Goal: Transaction & Acquisition: Purchase product/service

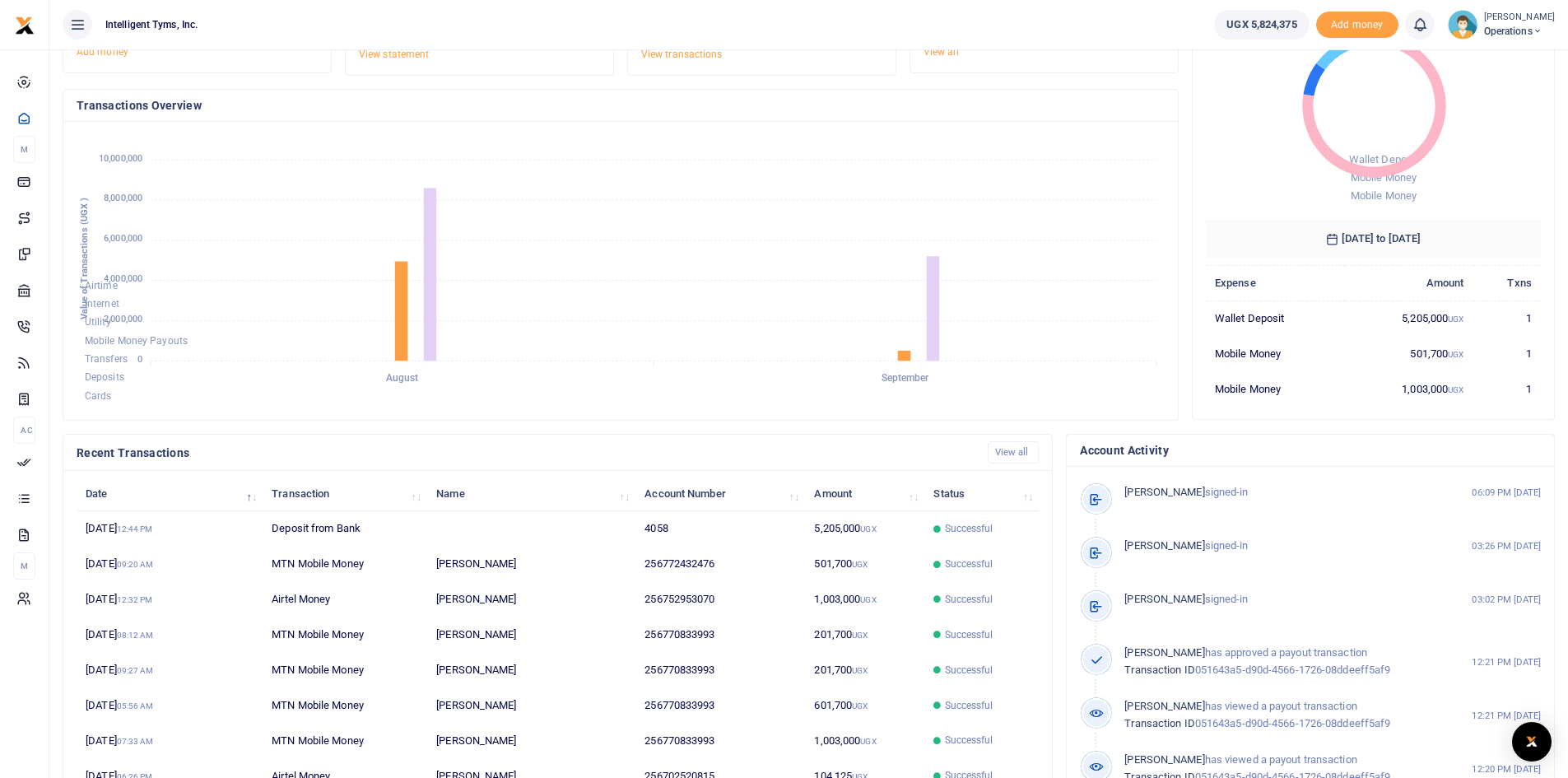
scroll to position [165, 0]
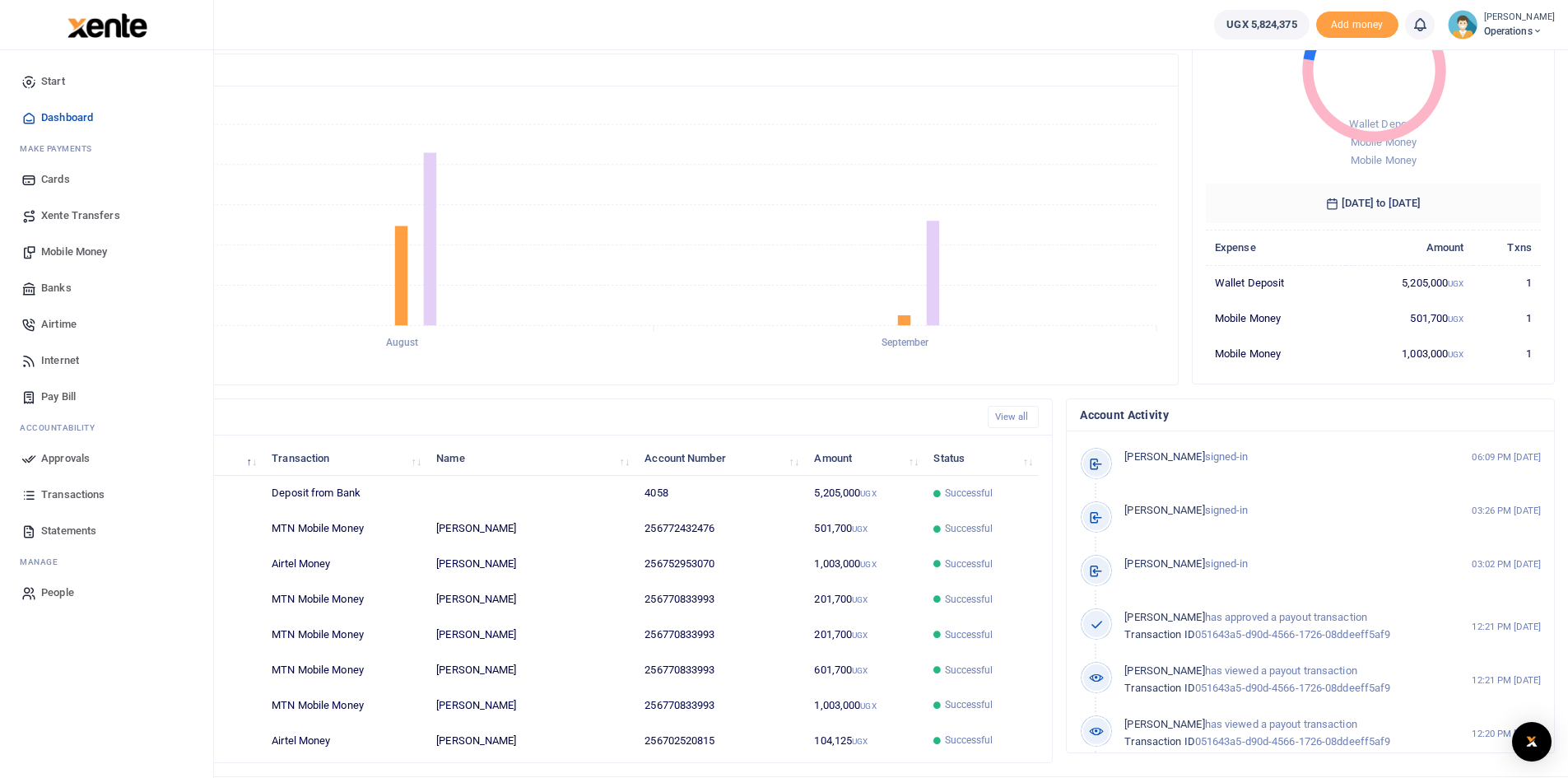
click at [88, 250] on span "Mobile Money" at bounding box center [74, 251] width 65 height 17
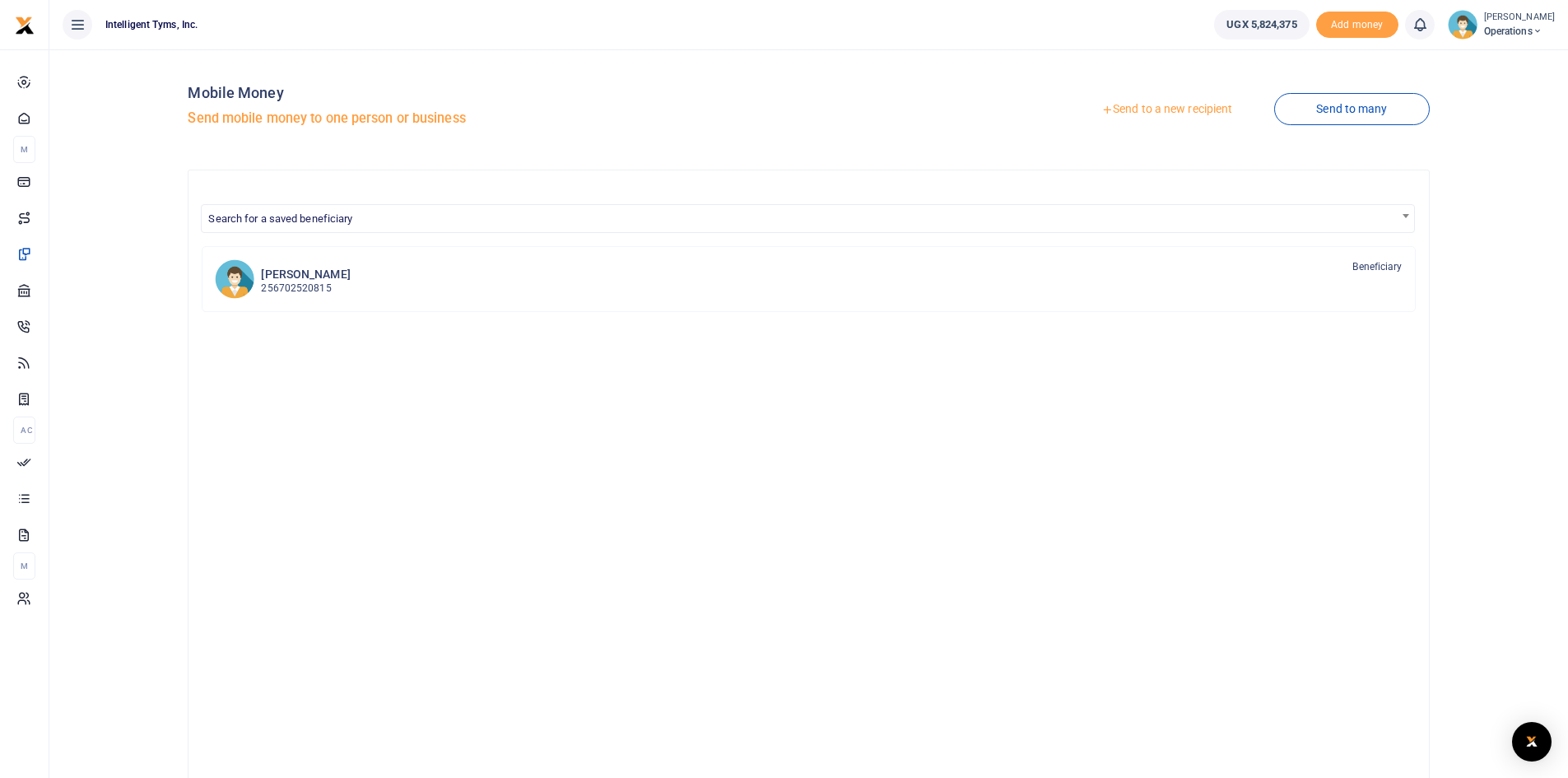
click at [1171, 107] on link "Send to a new recipient" at bounding box center [1166, 109] width 215 height 29
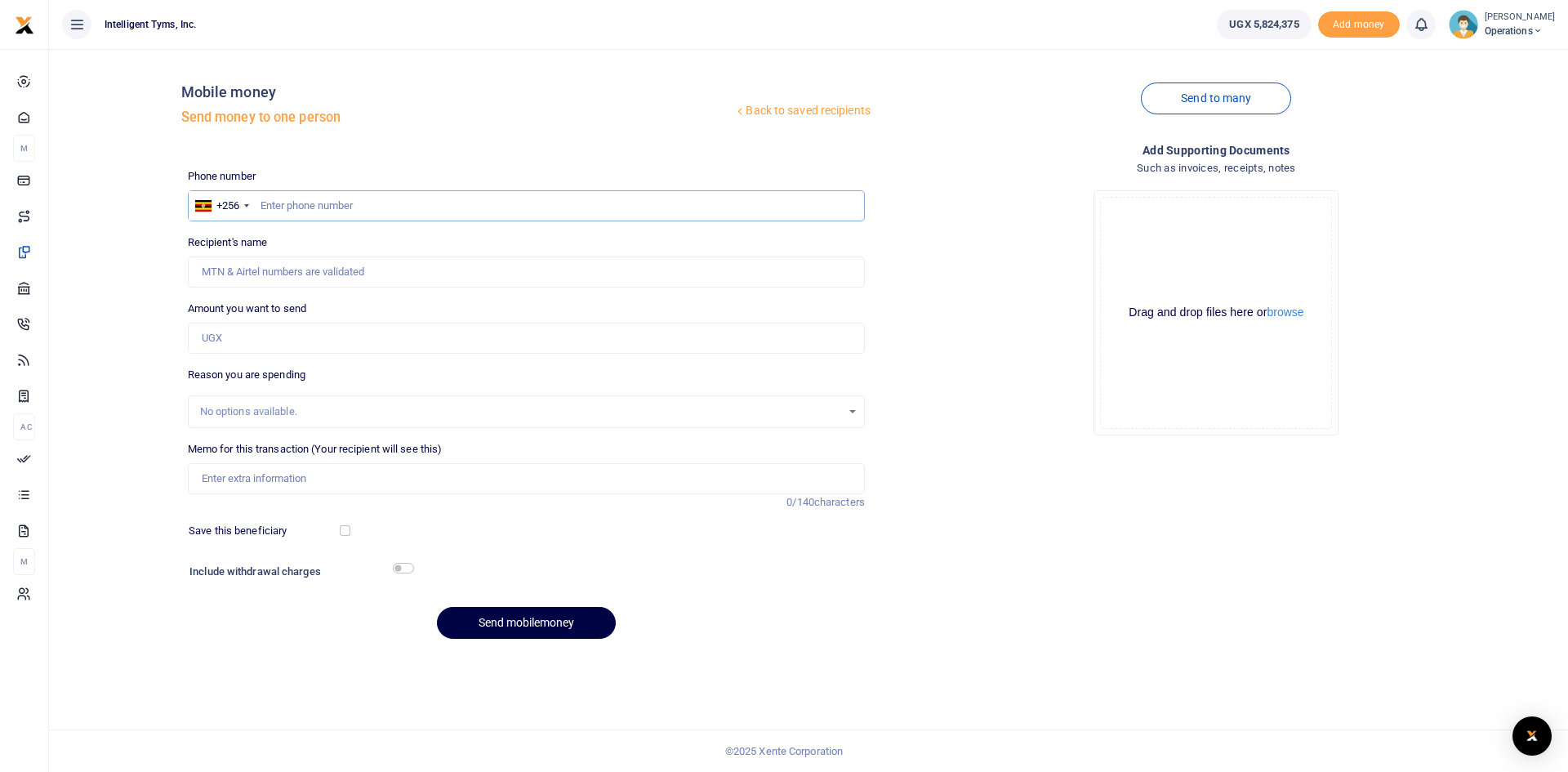
click at [312, 206] on input "text" at bounding box center [526, 206] width 677 height 31
type input "770833993"
type input "[PERSON_NAME]"
type input "770833993"
click at [300, 340] on input "Amount you want to send" at bounding box center [526, 337] width 677 height 31
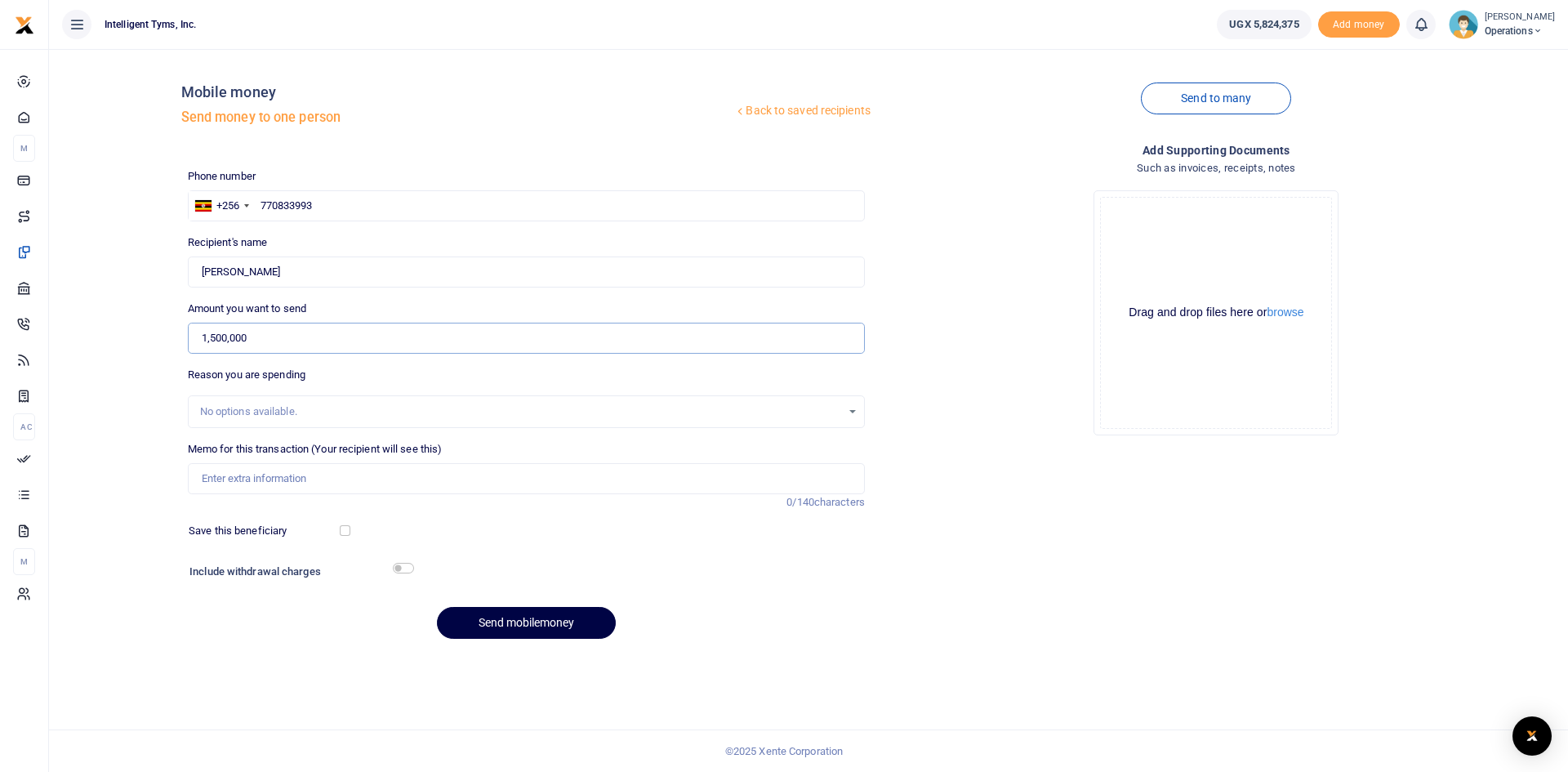
type input "1,500,000"
click at [287, 471] on input "Memo for this transaction (Your recipient will see this)" at bounding box center [526, 478] width 677 height 31
type input "Payment for video and picture content to Shylo"
click at [548, 631] on button "Send mobilemoney" at bounding box center [527, 623] width 179 height 32
click at [1420, 29] on icon at bounding box center [1421, 25] width 17 height 18
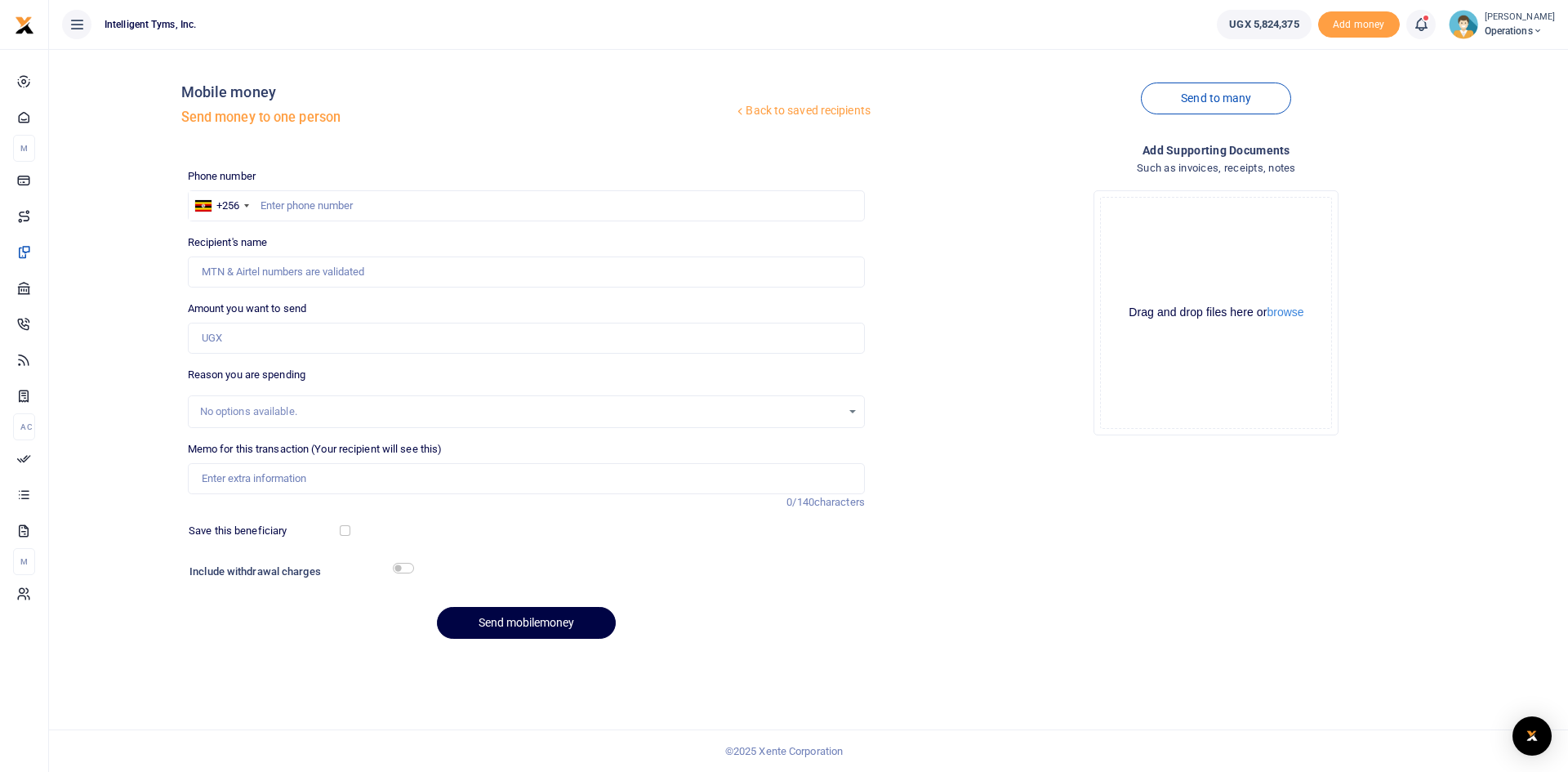
click at [1419, 25] on icon at bounding box center [1421, 25] width 17 height 18
click at [1327, 109] on h6 "Transactions to act upon" at bounding box center [1331, 107] width 182 height 13
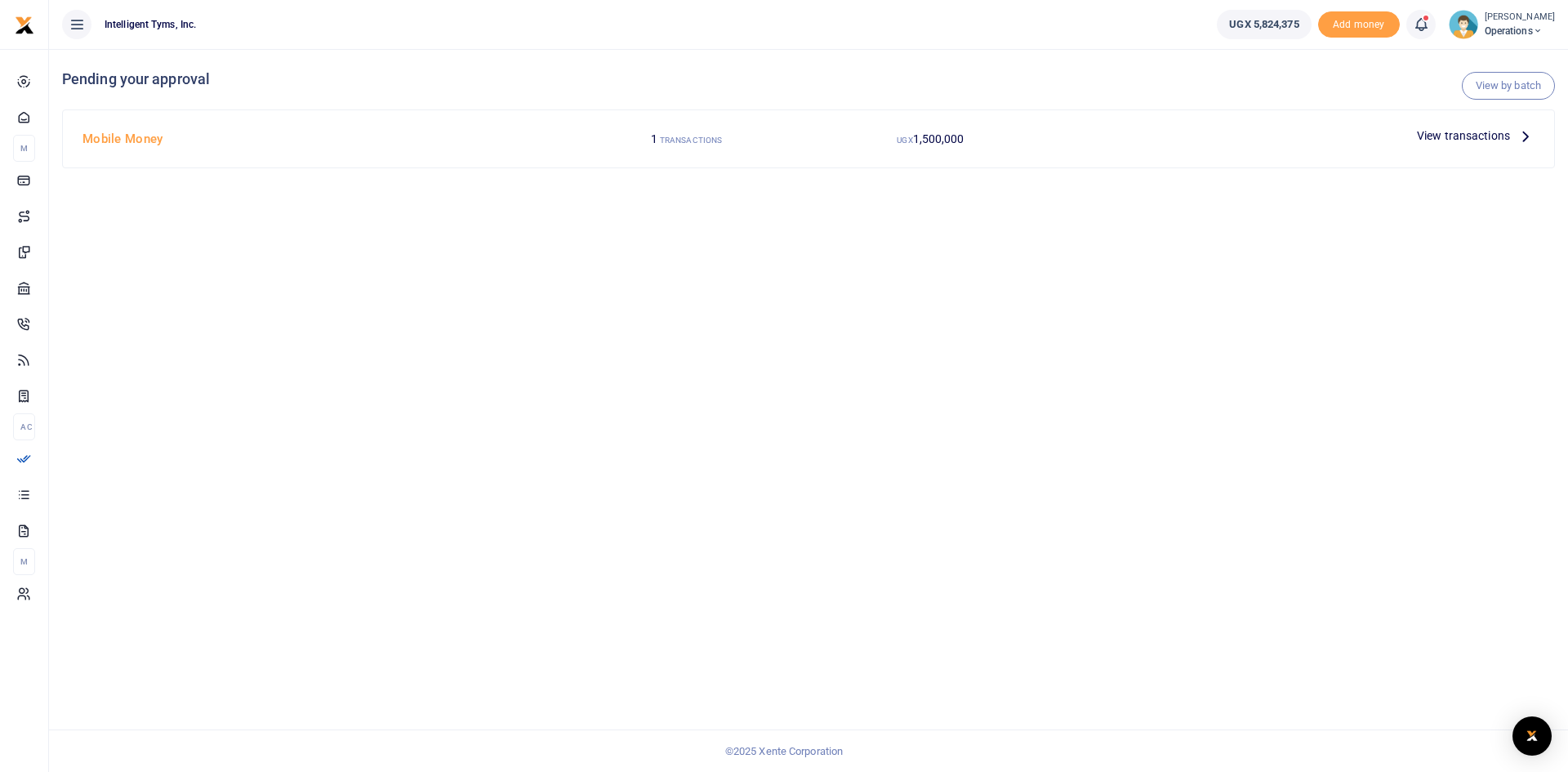
click at [1471, 130] on span "View transactions" at bounding box center [1464, 135] width 93 height 18
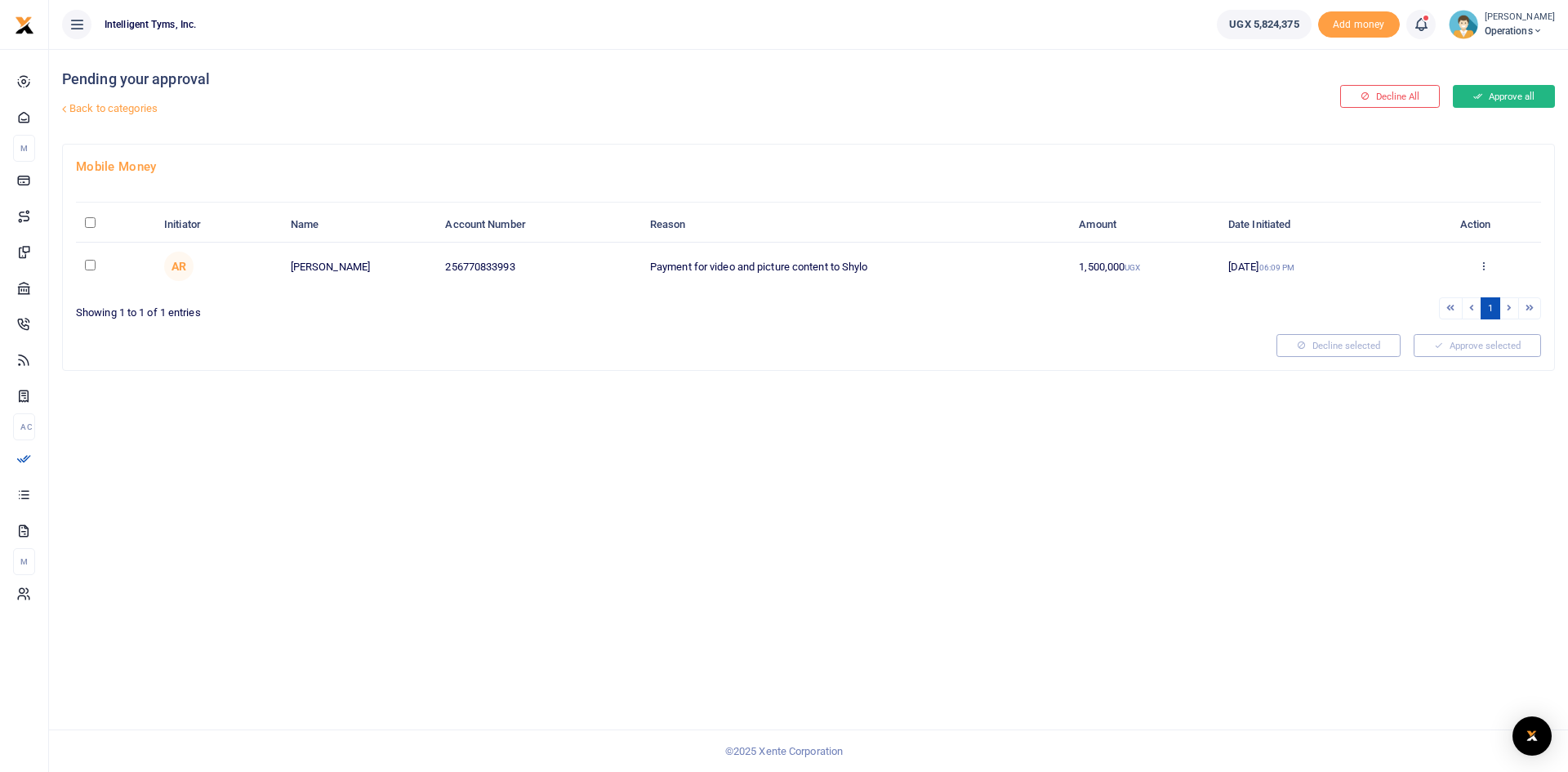
click at [1494, 100] on button "Approve all" at bounding box center [1504, 97] width 102 height 23
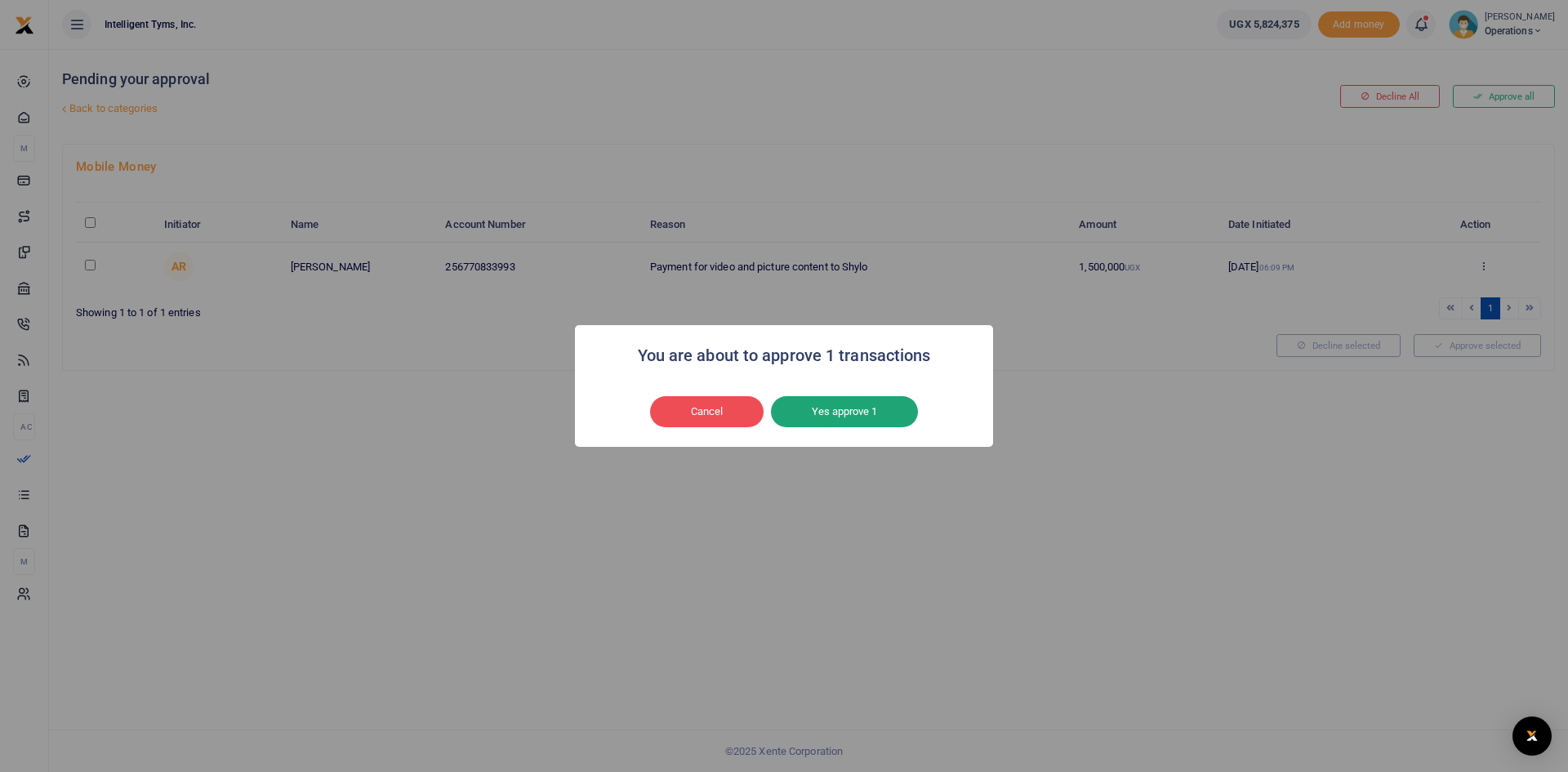
click at [833, 413] on button "Yes approve 1" at bounding box center [844, 411] width 147 height 31
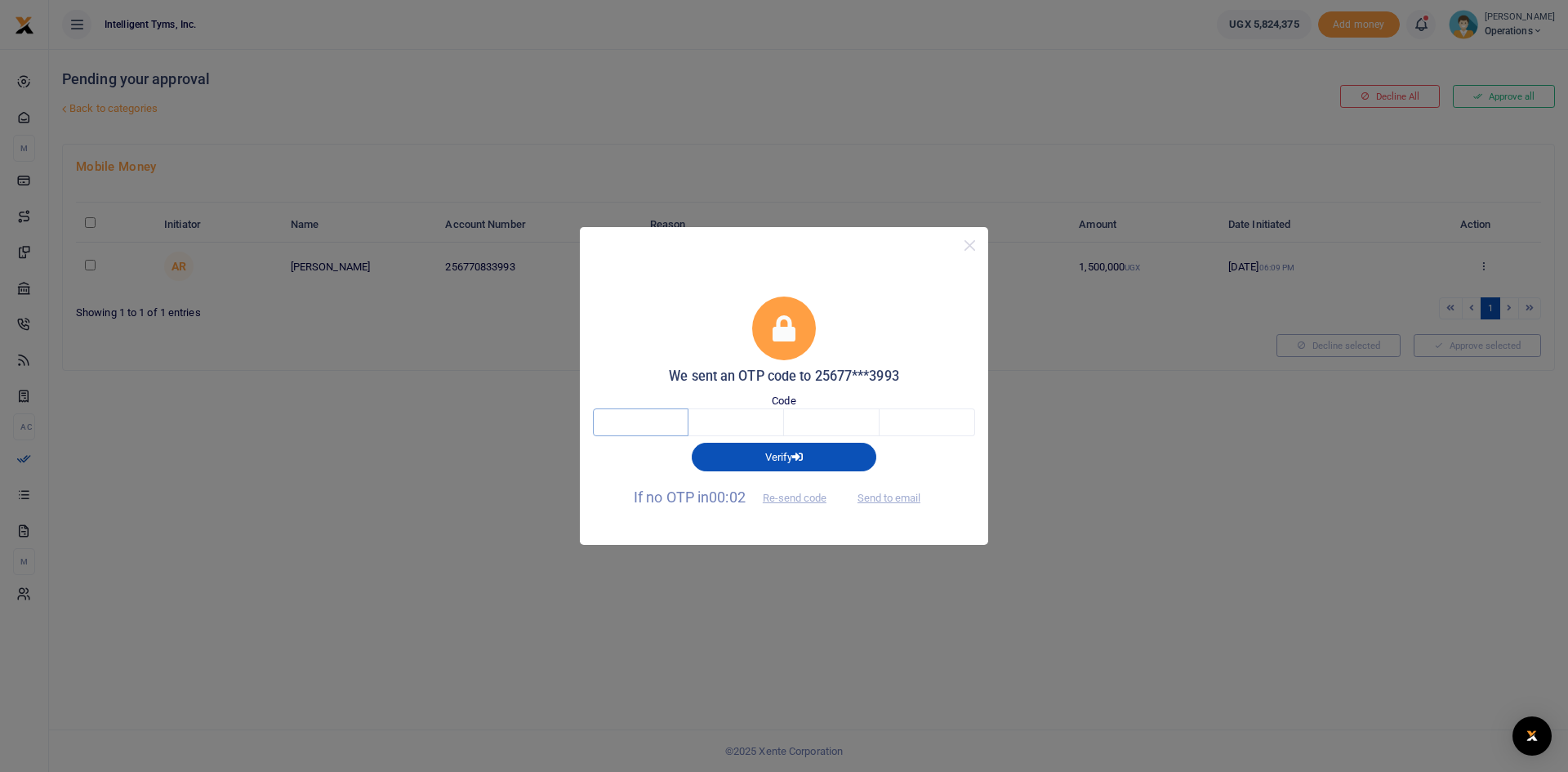
click at [657, 418] on input "text" at bounding box center [640, 422] width 96 height 28
type input "9"
type input "2"
type input "1"
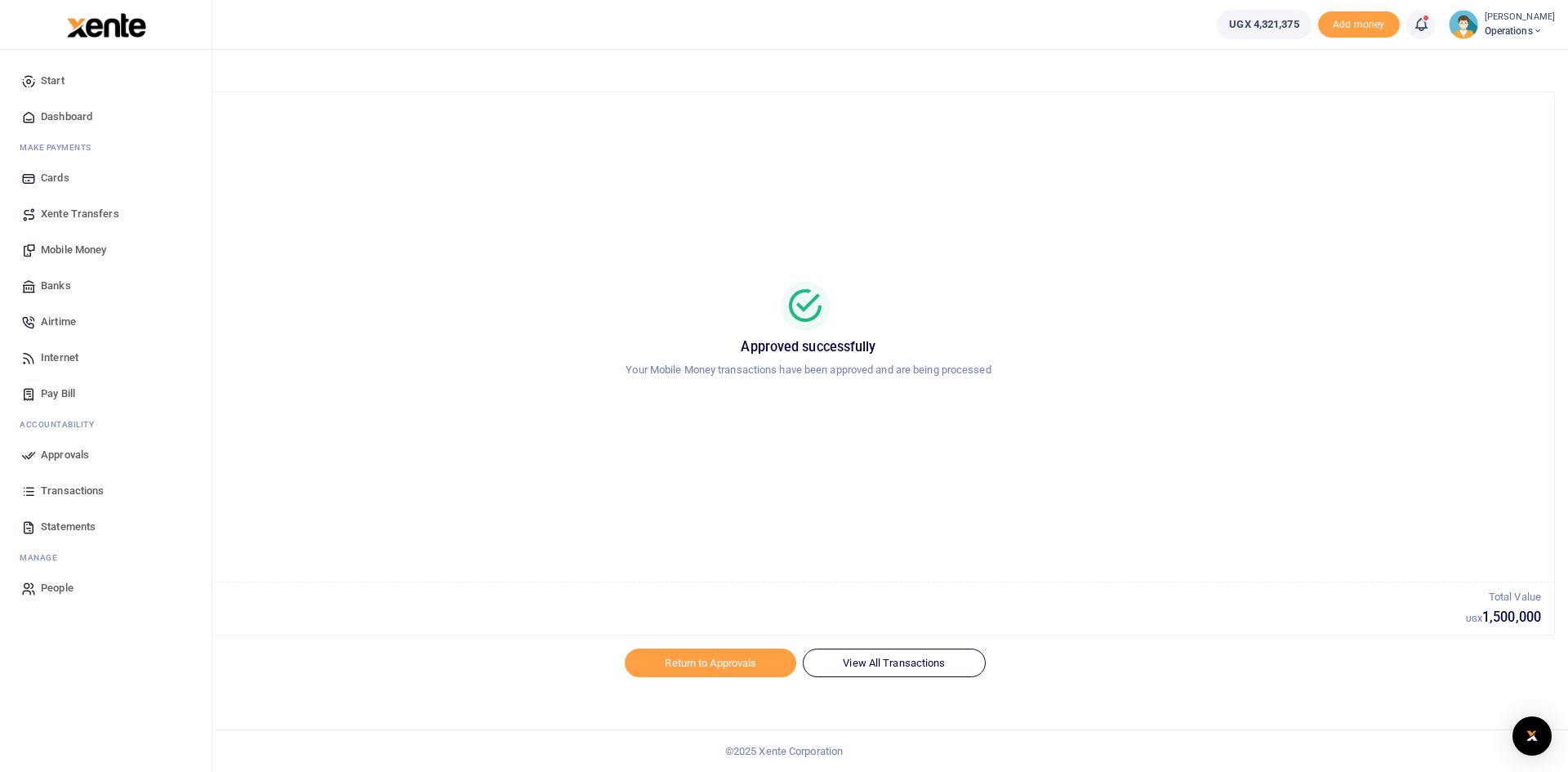
click at [72, 486] on span "Transactions" at bounding box center [73, 491] width 63 height 17
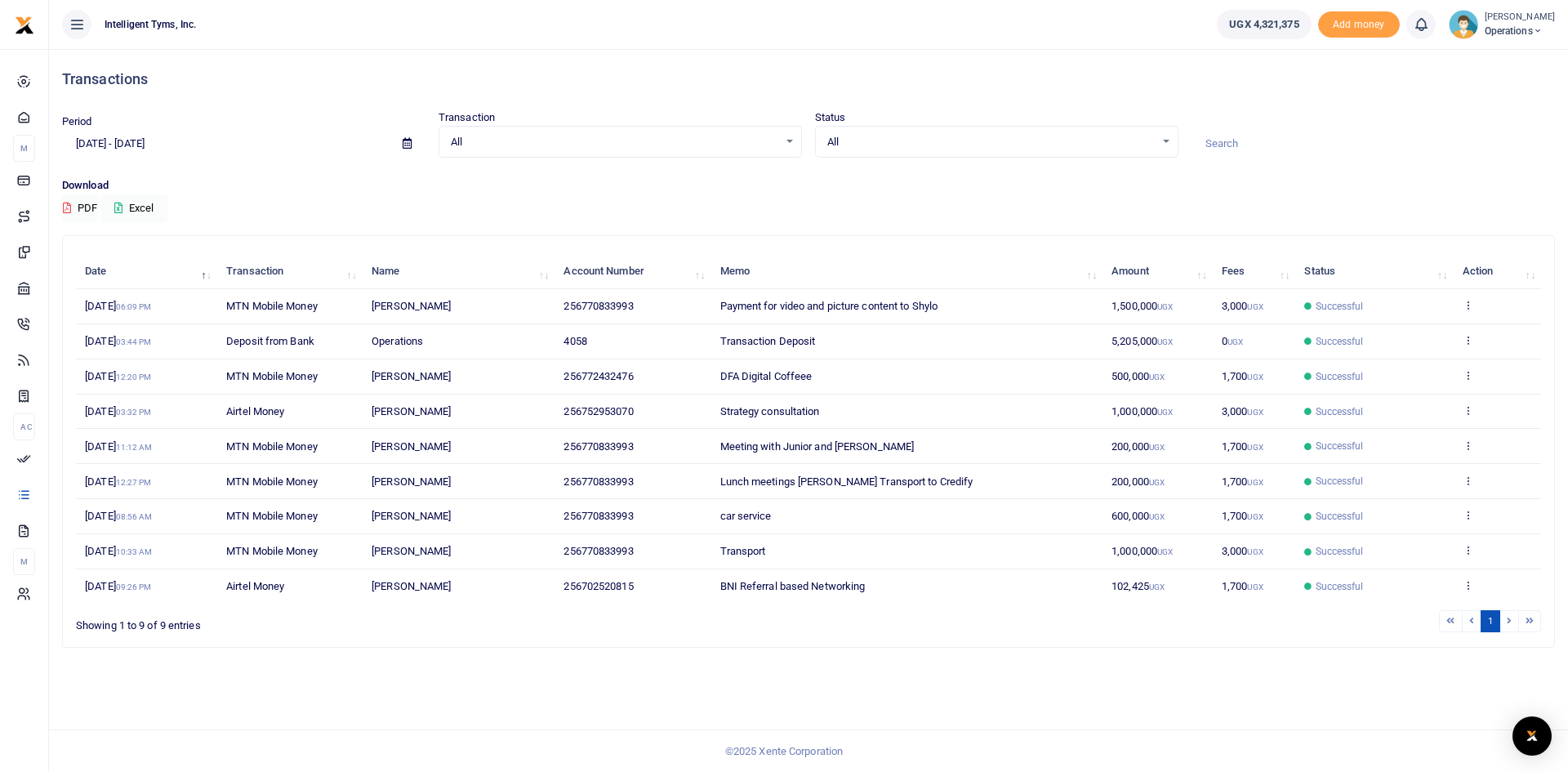
click at [289, 305] on span "MTN Mobile Money" at bounding box center [272, 306] width 91 height 12
click at [1463, 305] on icon at bounding box center [1468, 304] width 11 height 11
click at [1440, 327] on link "View details" at bounding box center [1407, 333] width 129 height 23
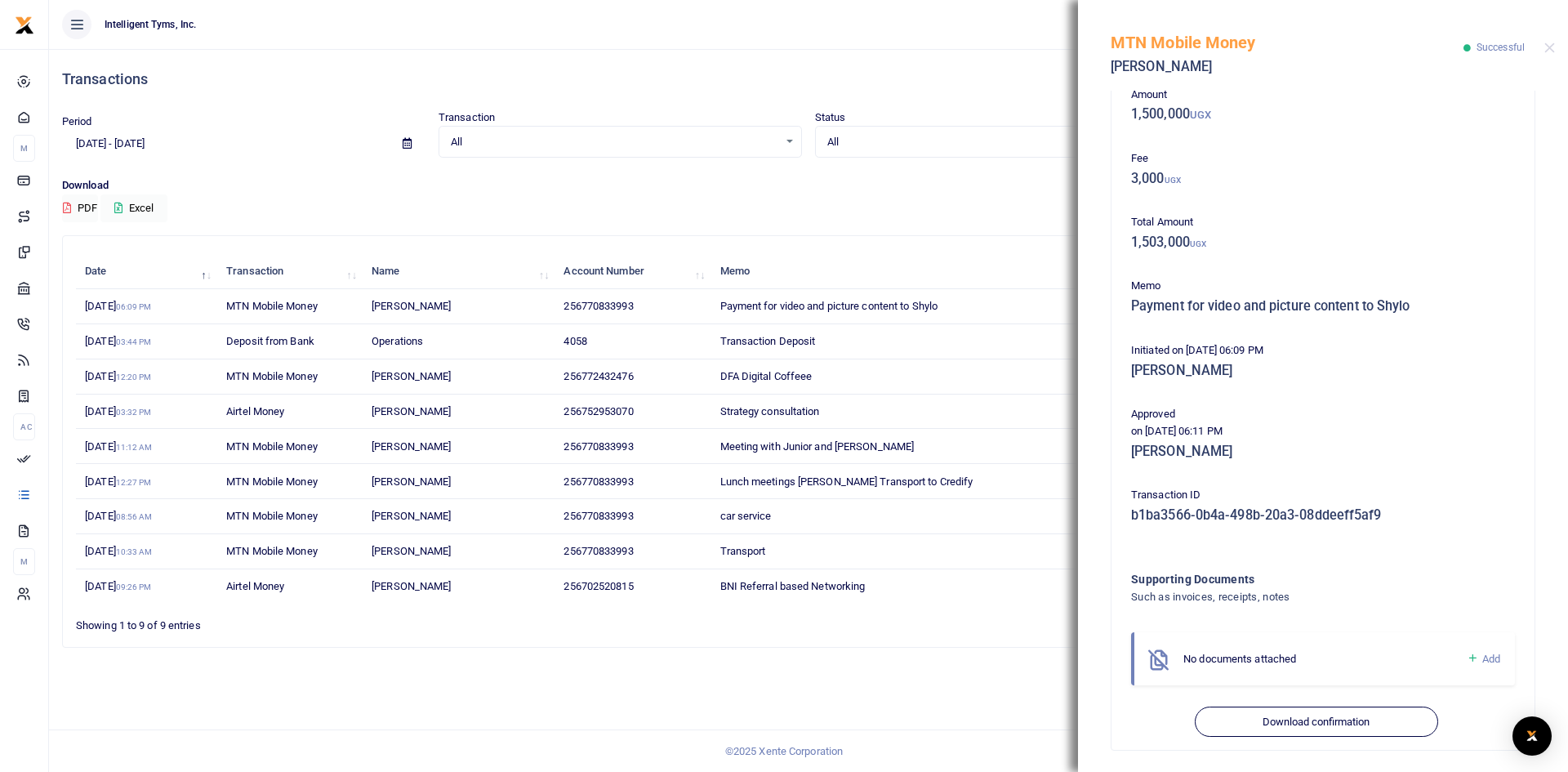
scroll to position [97, 0]
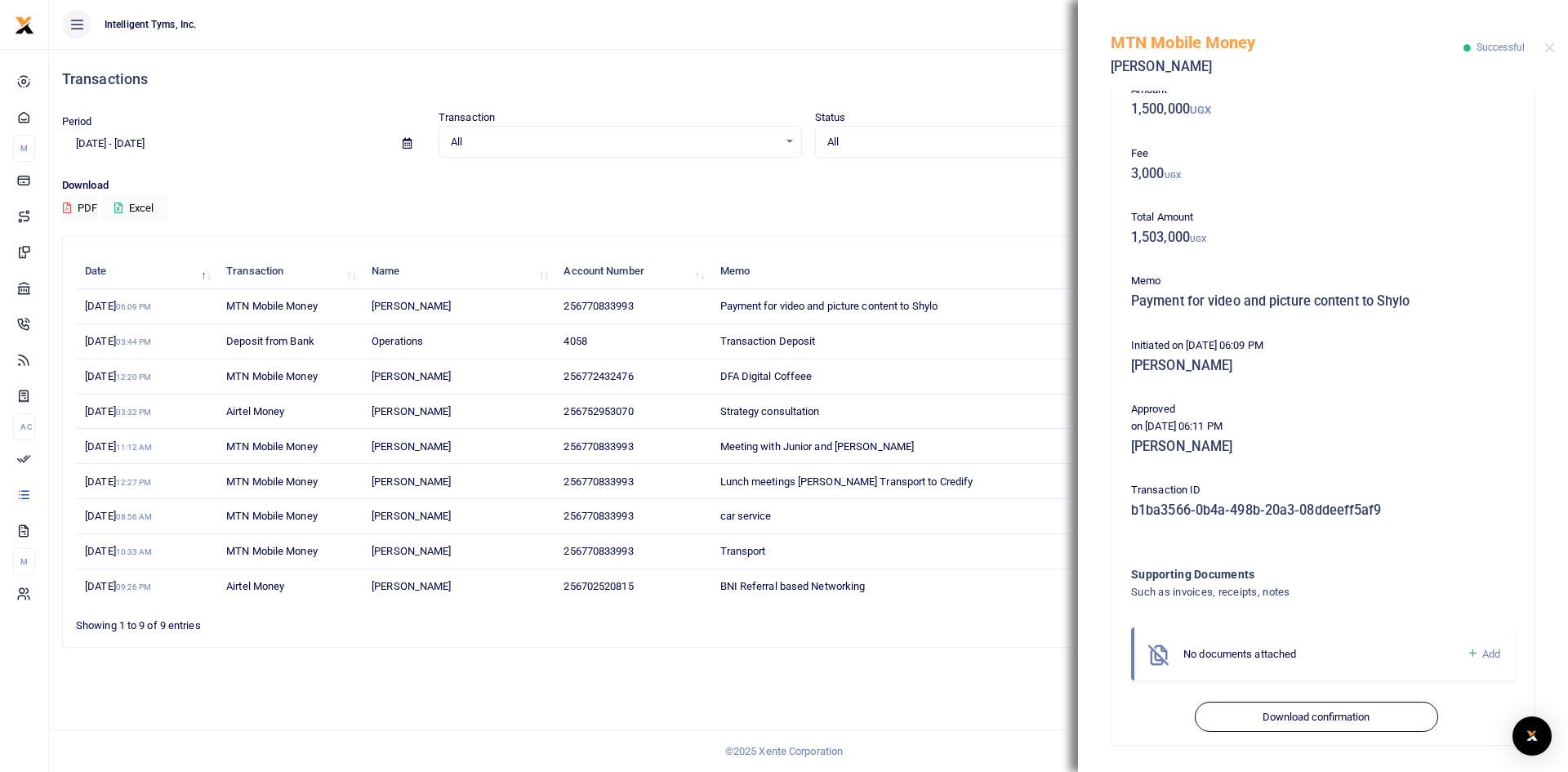
click at [1482, 653] on span "Add" at bounding box center [1491, 654] width 18 height 12
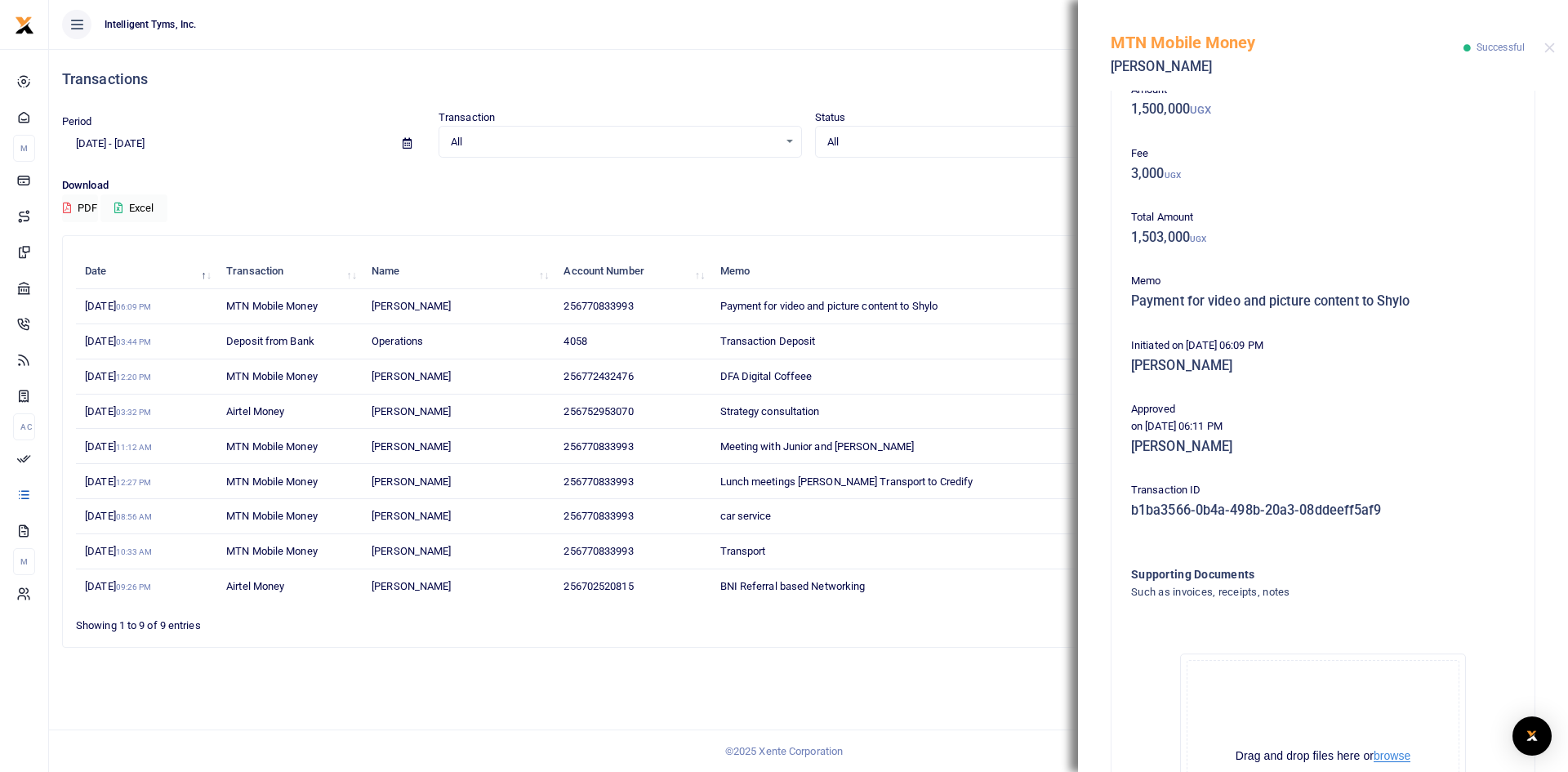
click at [1392, 754] on button "browse" at bounding box center [1392, 756] width 37 height 12
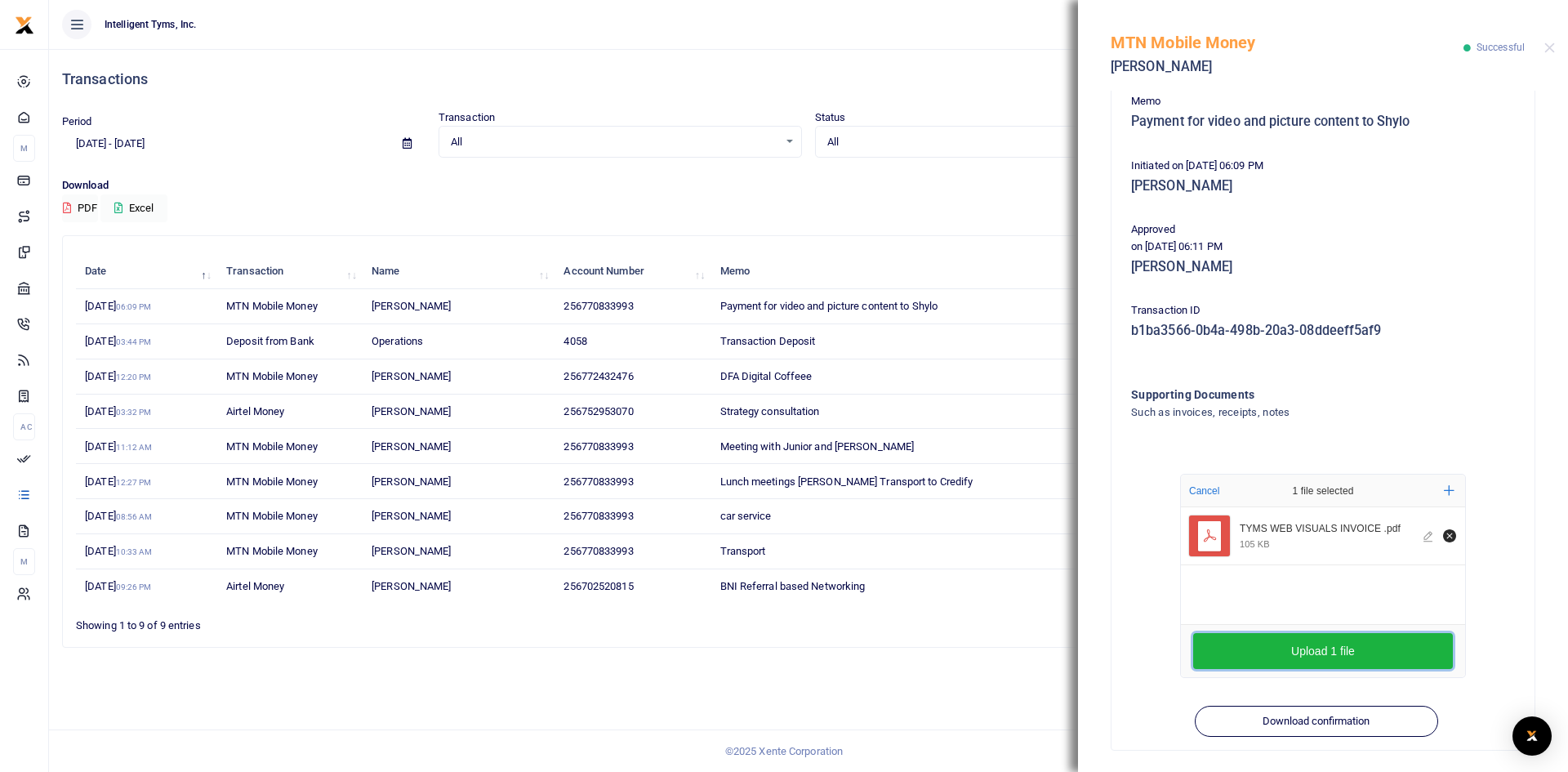
scroll to position [281, 0]
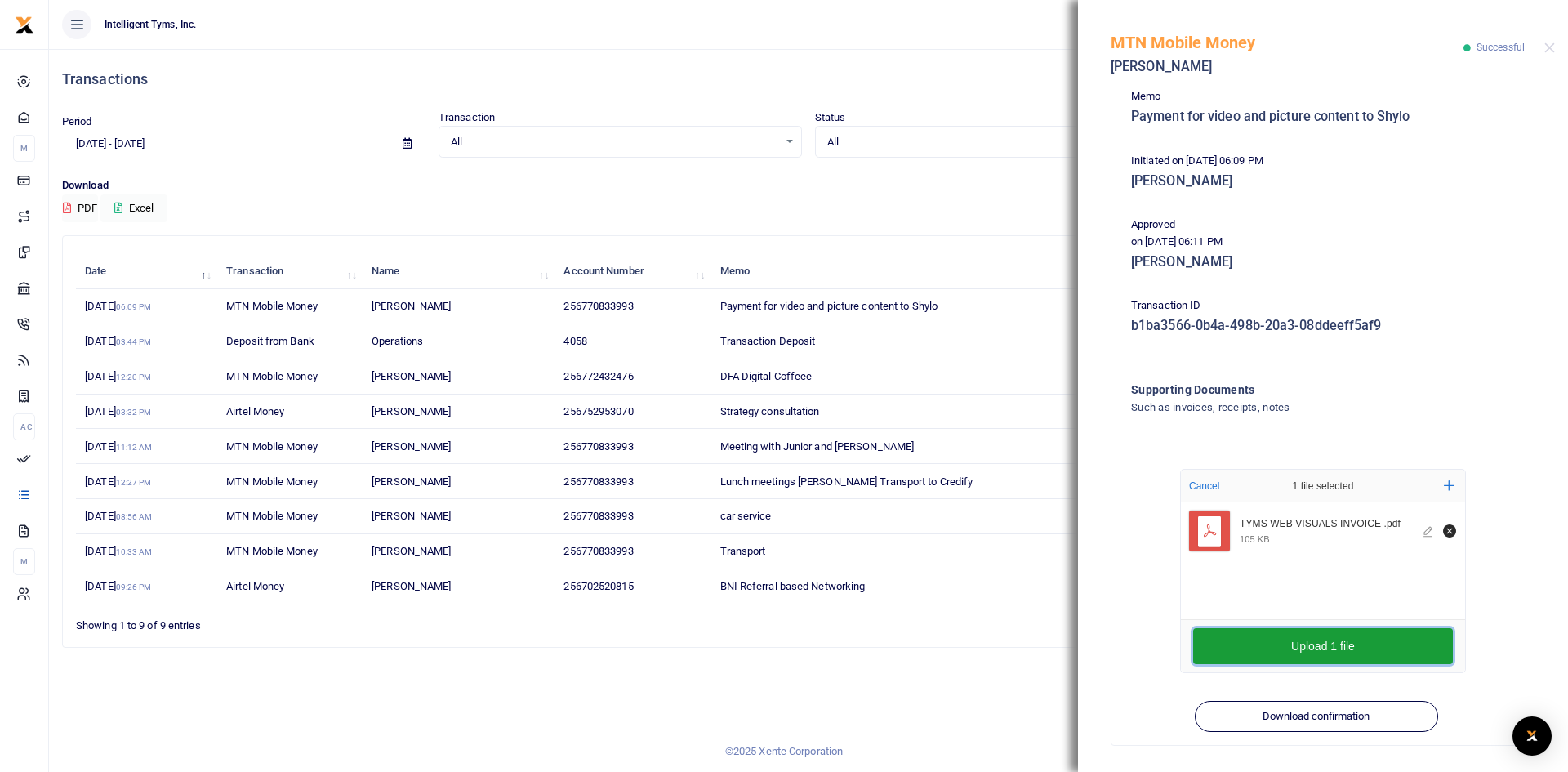
click at [1294, 656] on button "Upload 1 file" at bounding box center [1323, 646] width 260 height 36
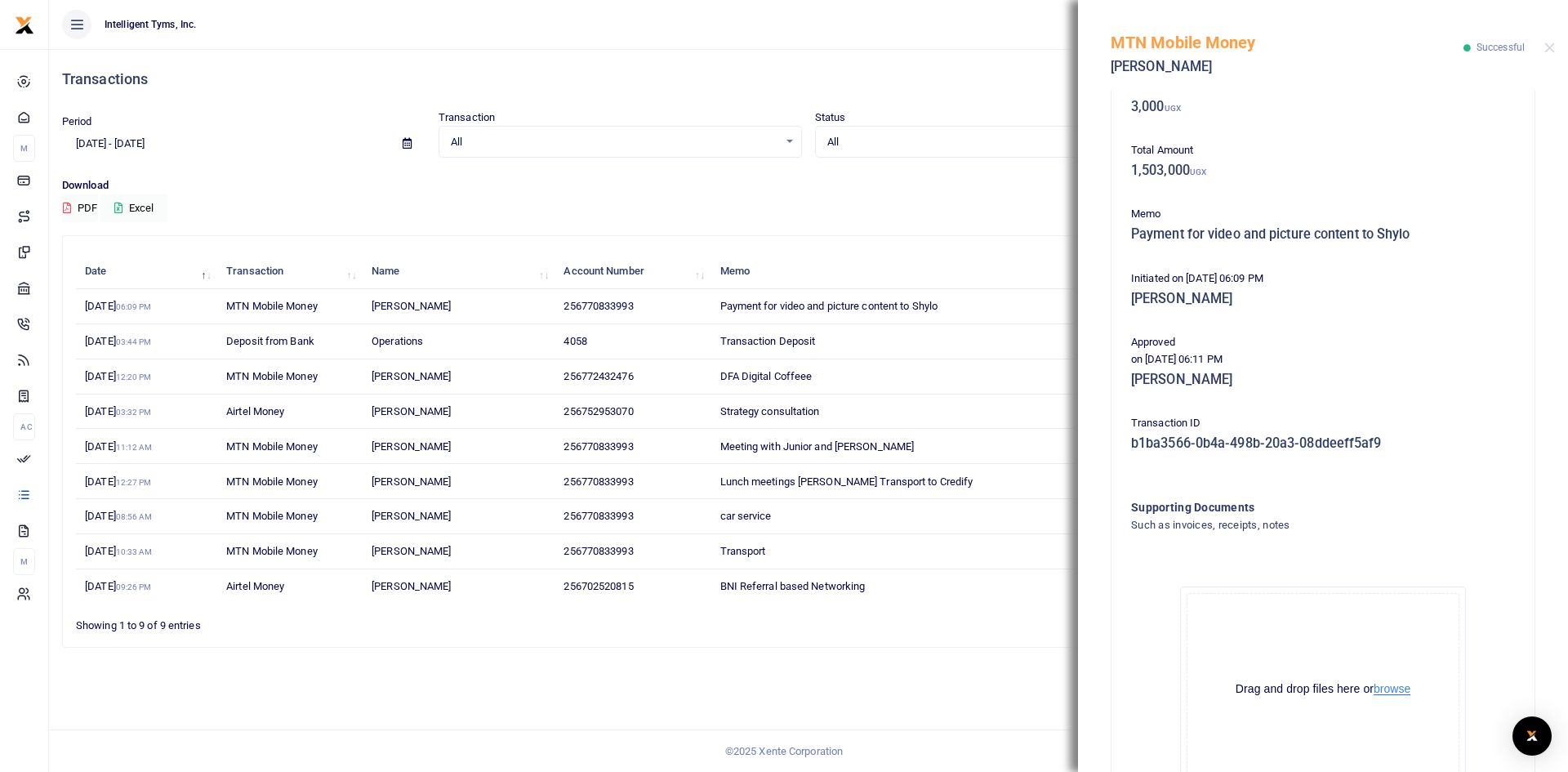
scroll to position [28, 0]
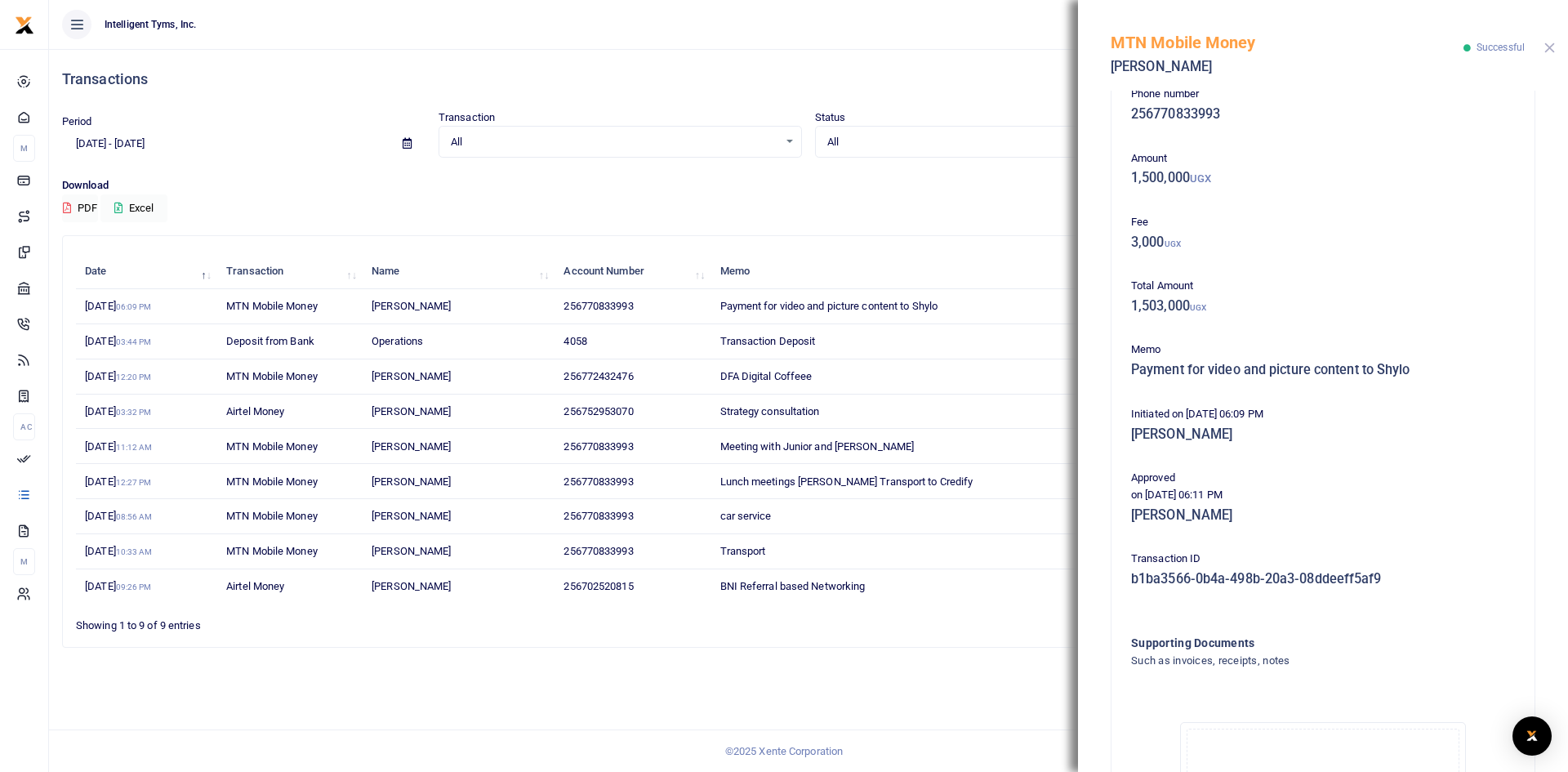
click at [1550, 50] on button "Close" at bounding box center [1550, 47] width 11 height 11
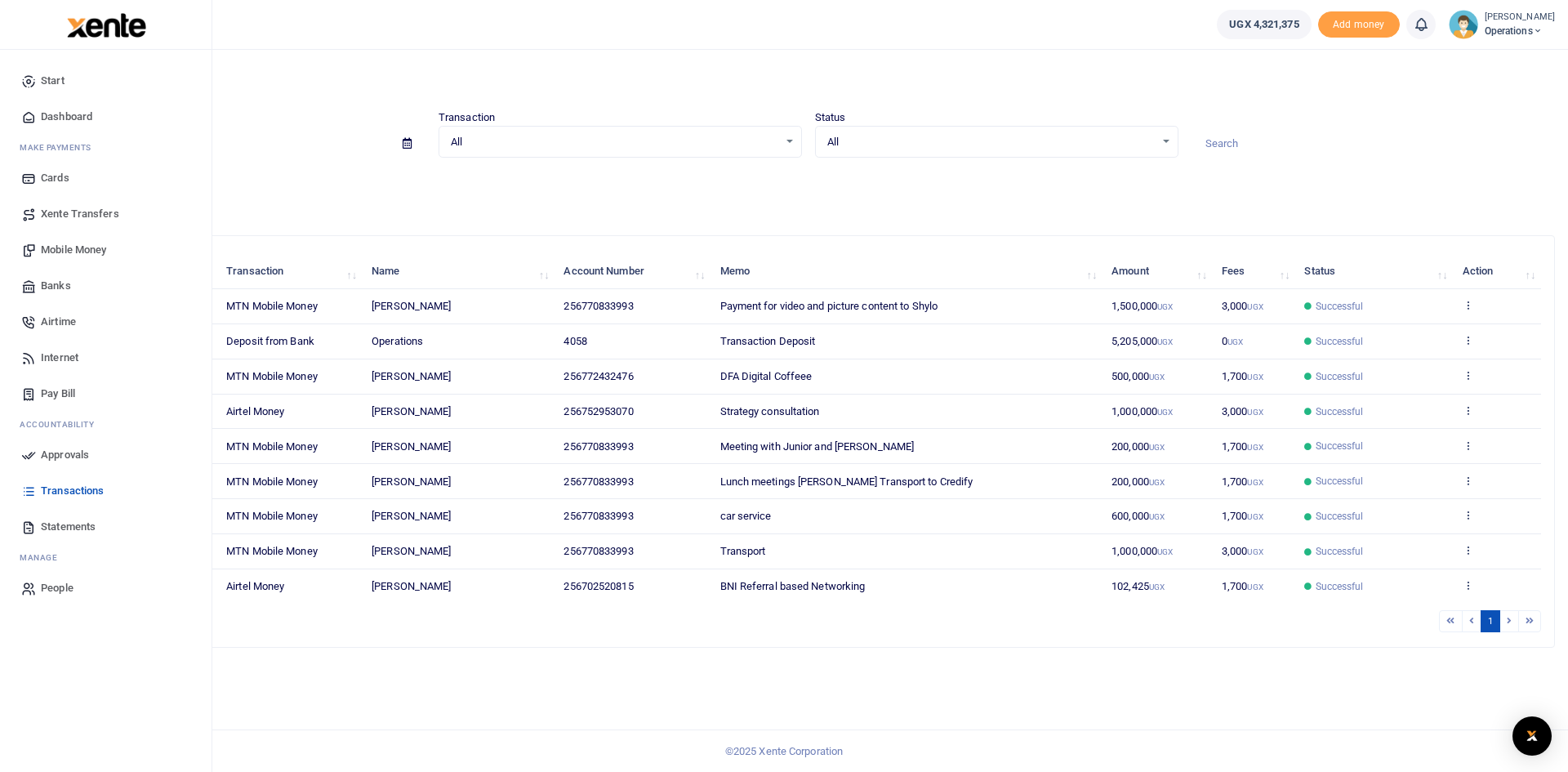
click at [58, 112] on span "Dashboard" at bounding box center [67, 117] width 52 height 17
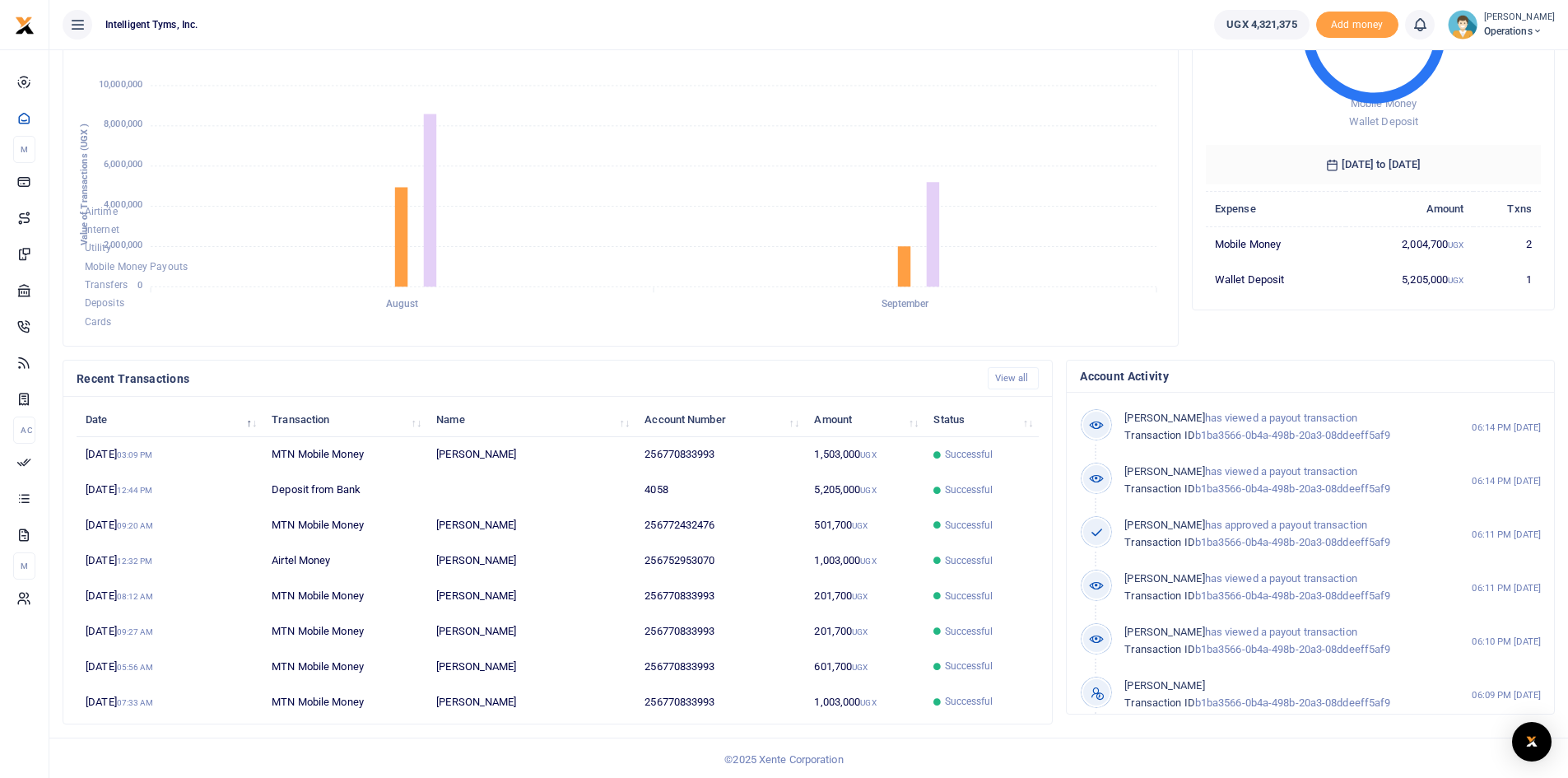
scroll to position [206, 0]
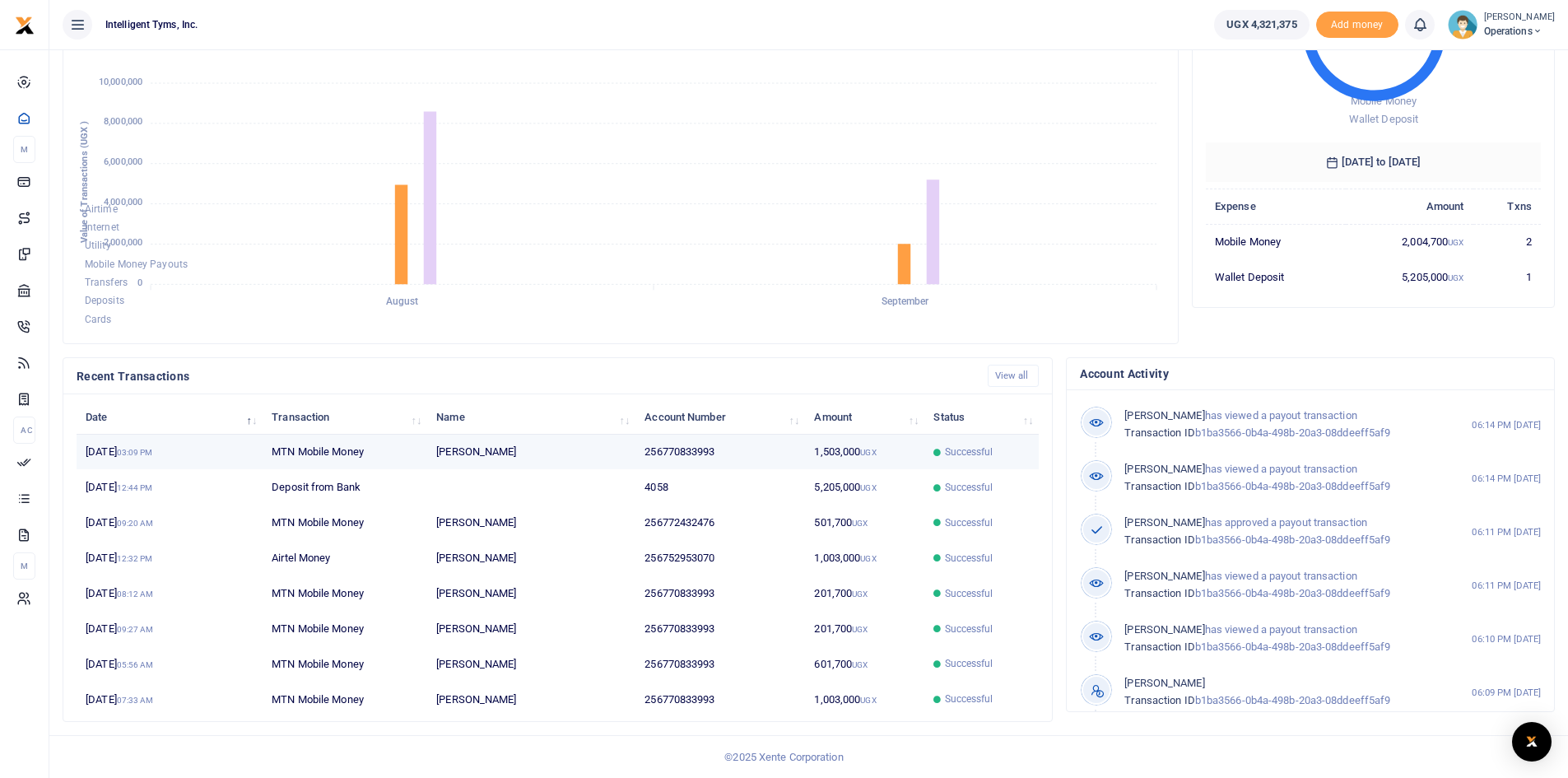
click at [348, 453] on td "MTN Mobile Money" at bounding box center [345, 452] width 165 height 35
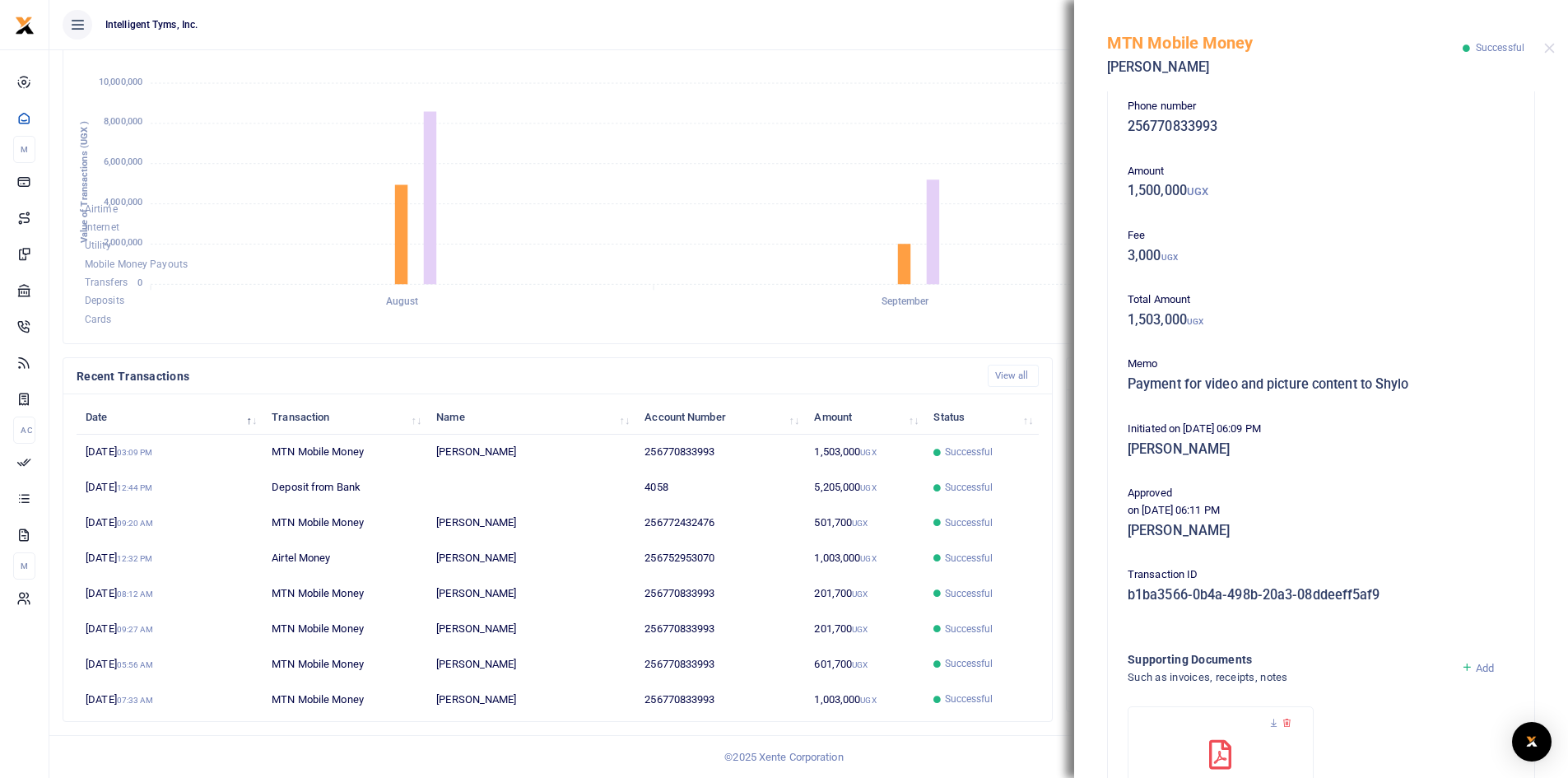
scroll to position [0, 0]
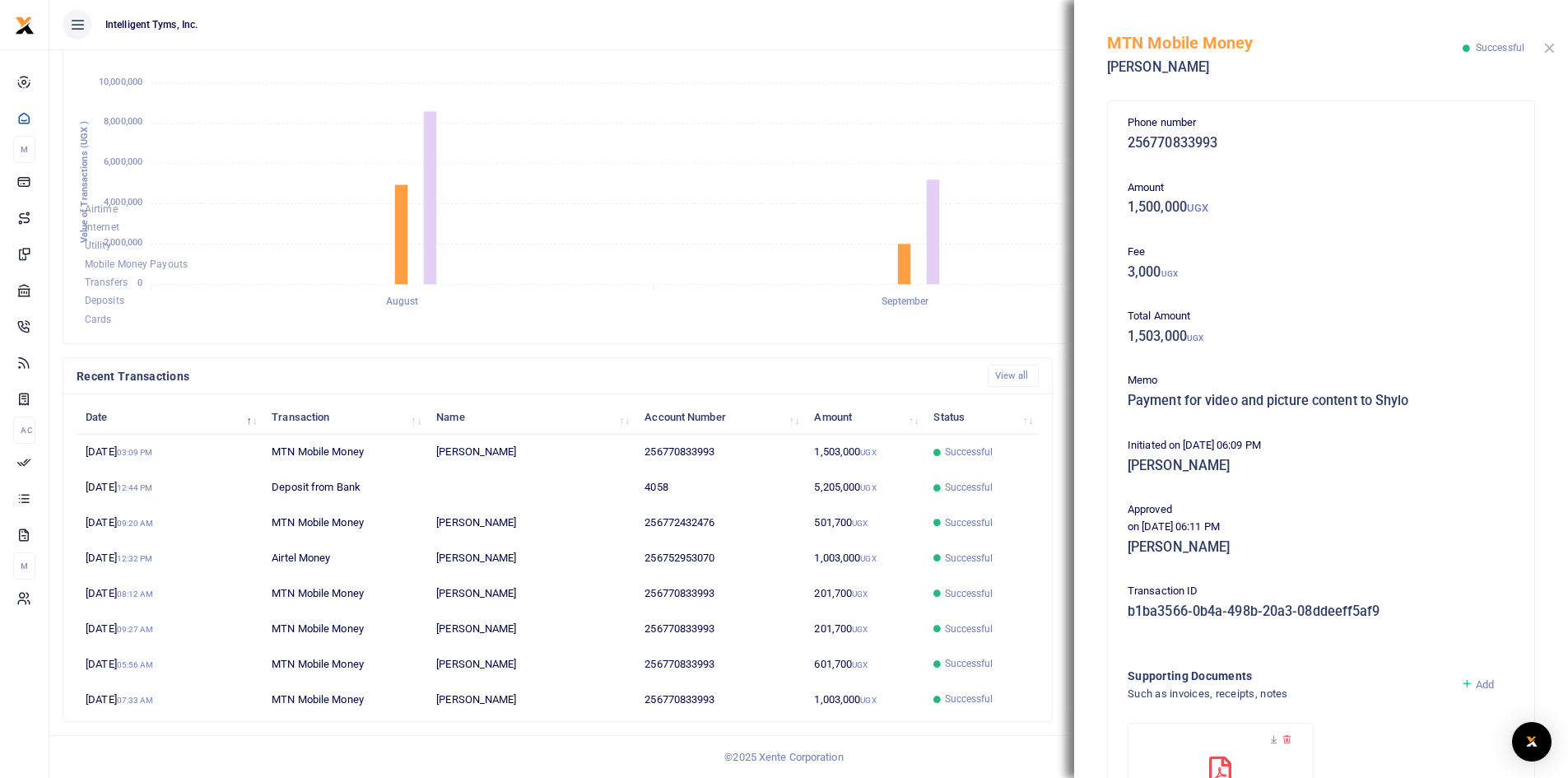
click at [1549, 44] on button "Close" at bounding box center [1549, 48] width 11 height 11
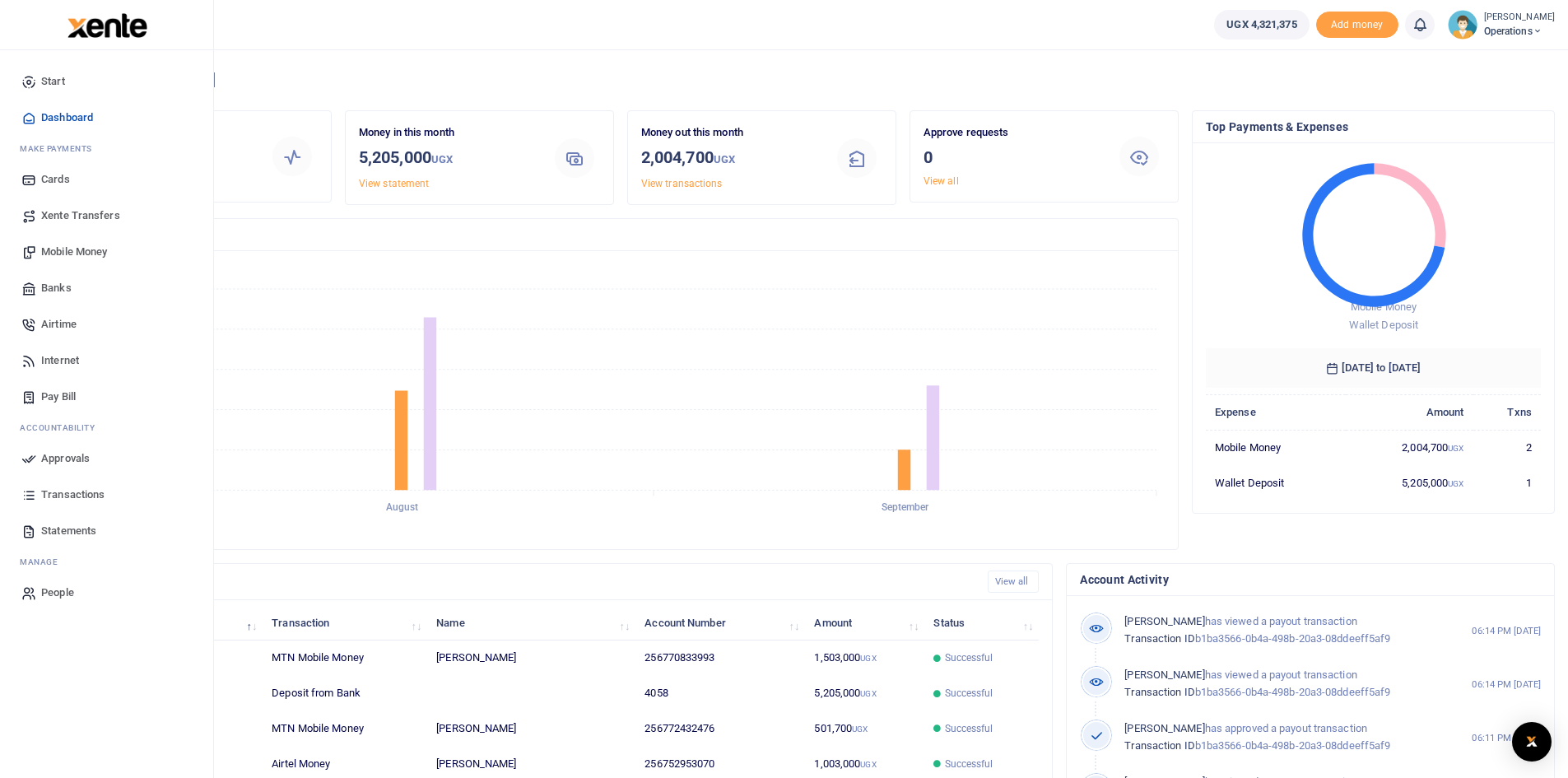
click at [72, 119] on span "Dashboard" at bounding box center [67, 118] width 52 height 17
